Goal: Information Seeking & Learning: Check status

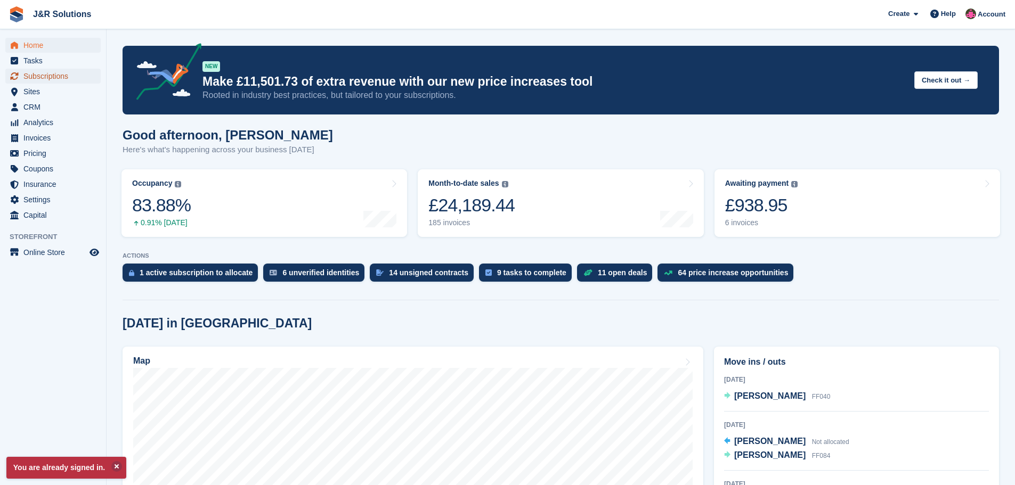
click at [47, 77] on span "Subscriptions" at bounding box center [55, 76] width 64 height 15
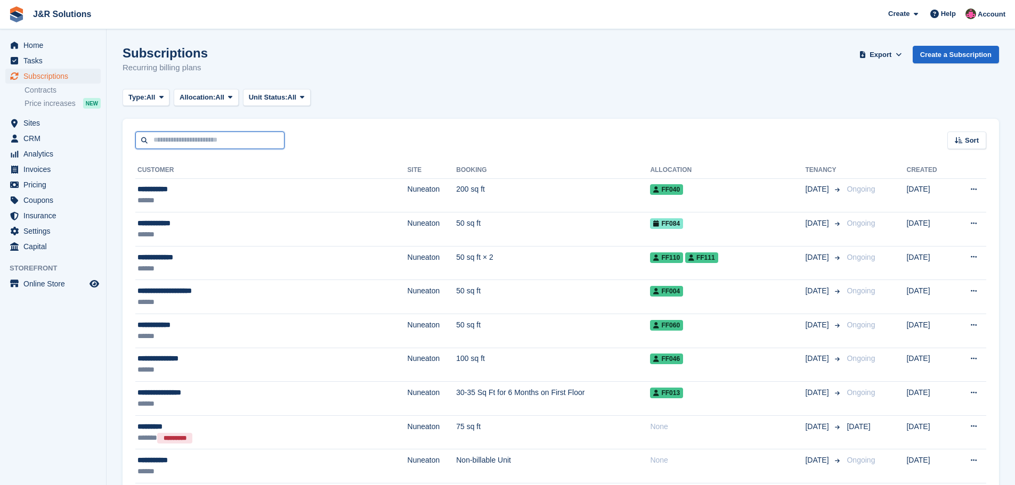
click at [237, 140] on input "text" at bounding box center [209, 141] width 149 height 18
type input "********"
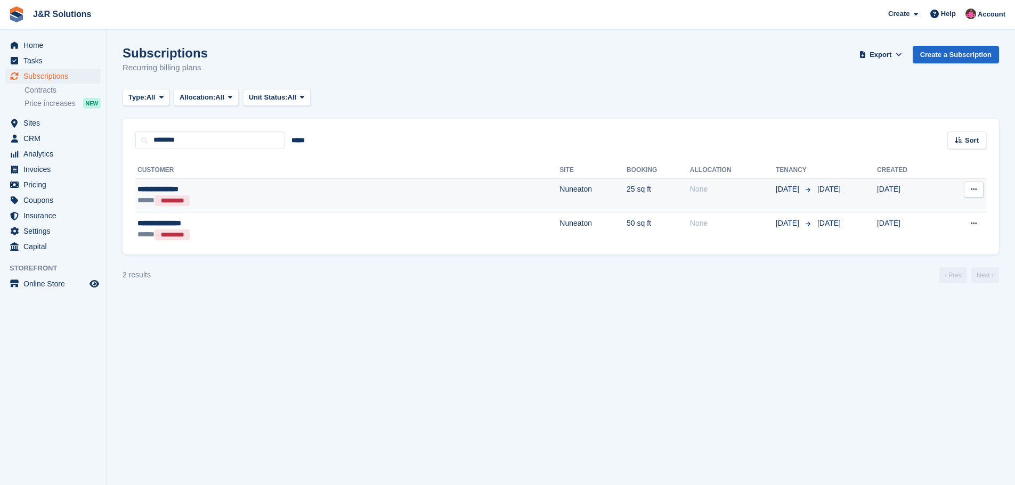
click at [627, 191] on td "25 sq ft" at bounding box center [658, 195] width 63 height 34
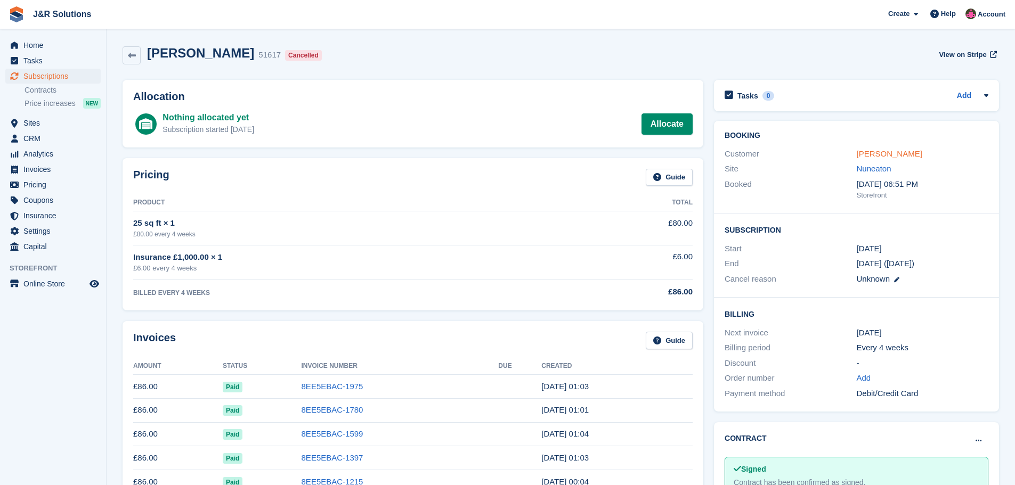
click at [903, 151] on link "Samantha Melton" at bounding box center [890, 153] width 66 height 9
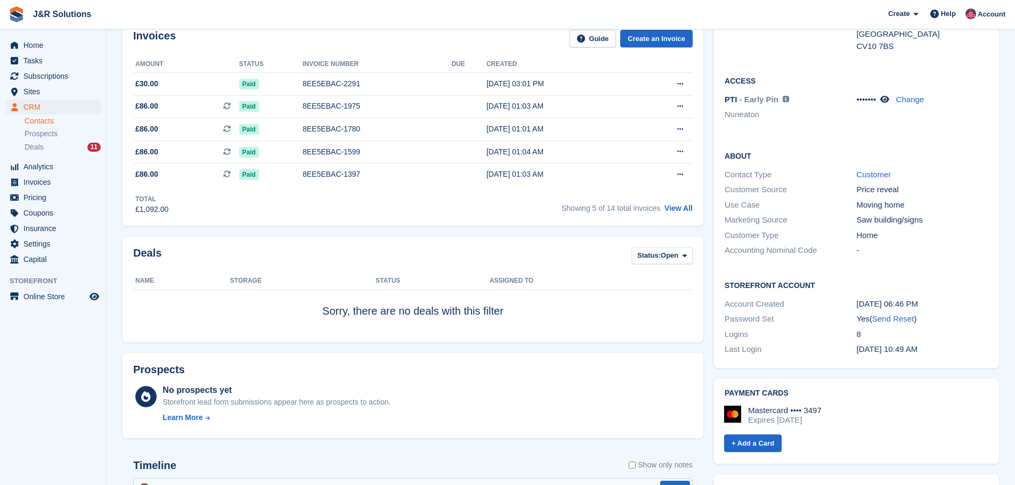
scroll to position [119, 0]
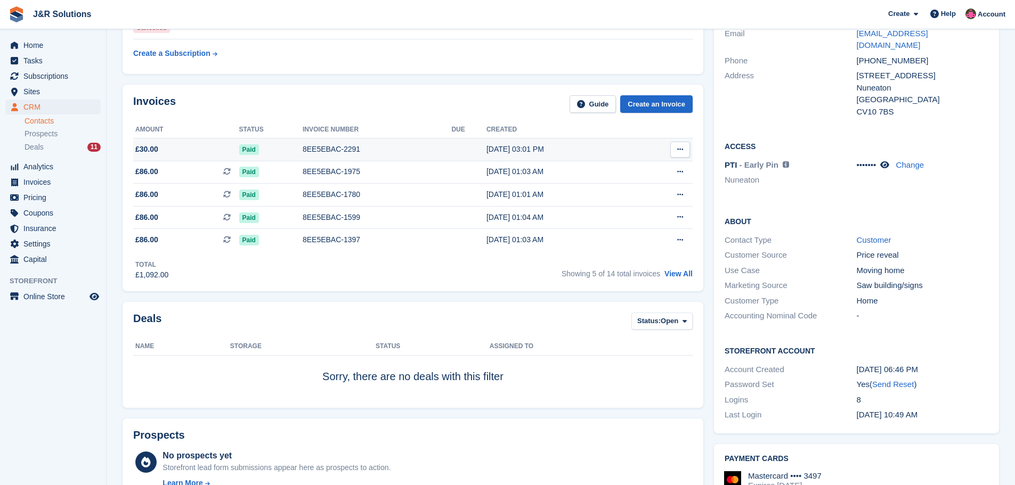
click at [676, 148] on button at bounding box center [680, 150] width 20 height 16
click at [525, 150] on div "15 Aug, 03:01 PM" at bounding box center [560, 149] width 149 height 11
